Goal: Transaction & Acquisition: Subscribe to service/newsletter

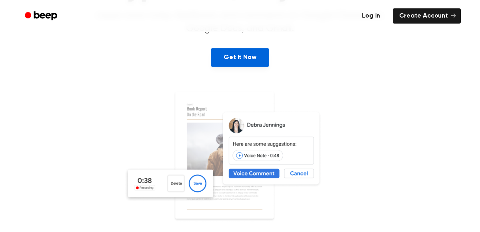
scroll to position [89, 0]
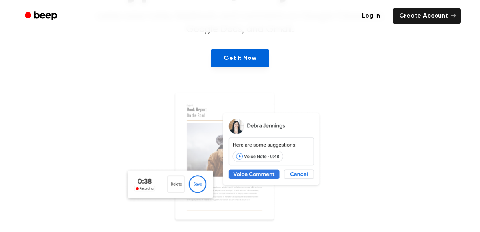
click at [239, 60] on link "Get It Now" at bounding box center [240, 58] width 58 height 18
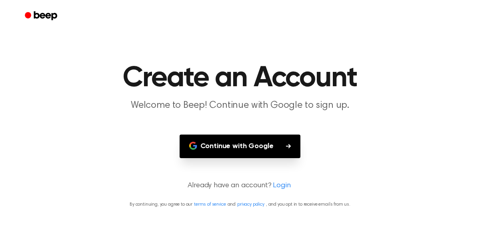
click at [270, 146] on button "Continue with Google" at bounding box center [240, 147] width 121 height 24
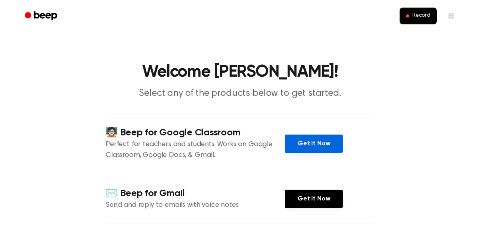
click at [310, 148] on link "Get It Now" at bounding box center [314, 144] width 58 height 18
